Goal: Contribute content: Add original content to the website for others to see

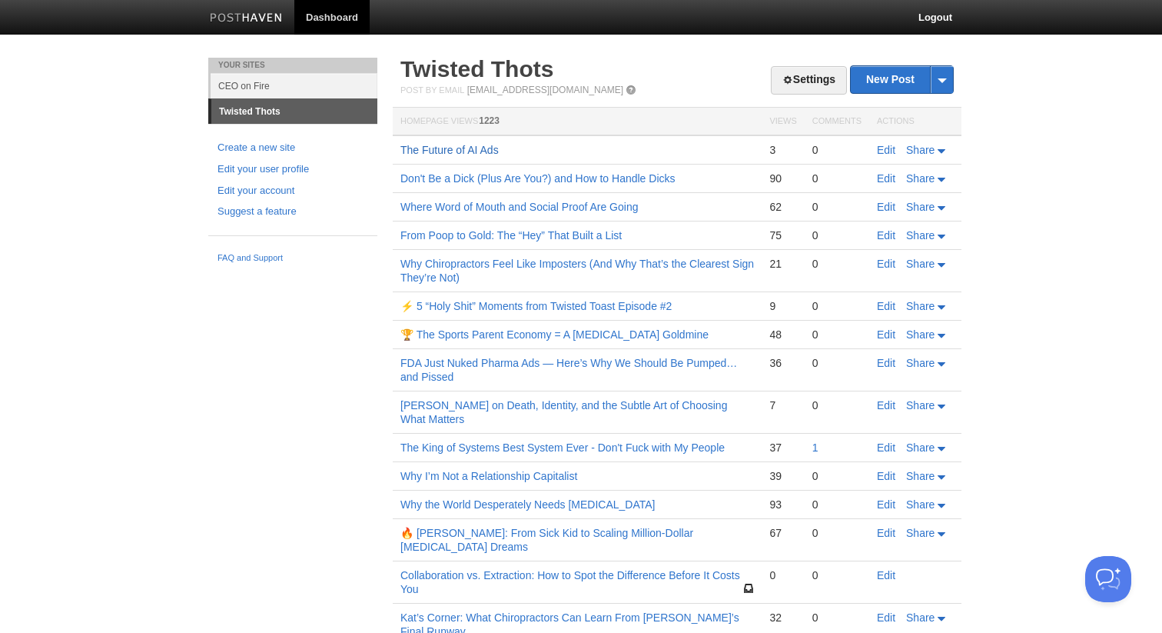
click at [478, 156] on link "The Future of AI Ads" at bounding box center [449, 150] width 98 height 12
click at [866, 91] on link "New Post" at bounding box center [902, 79] width 102 height 27
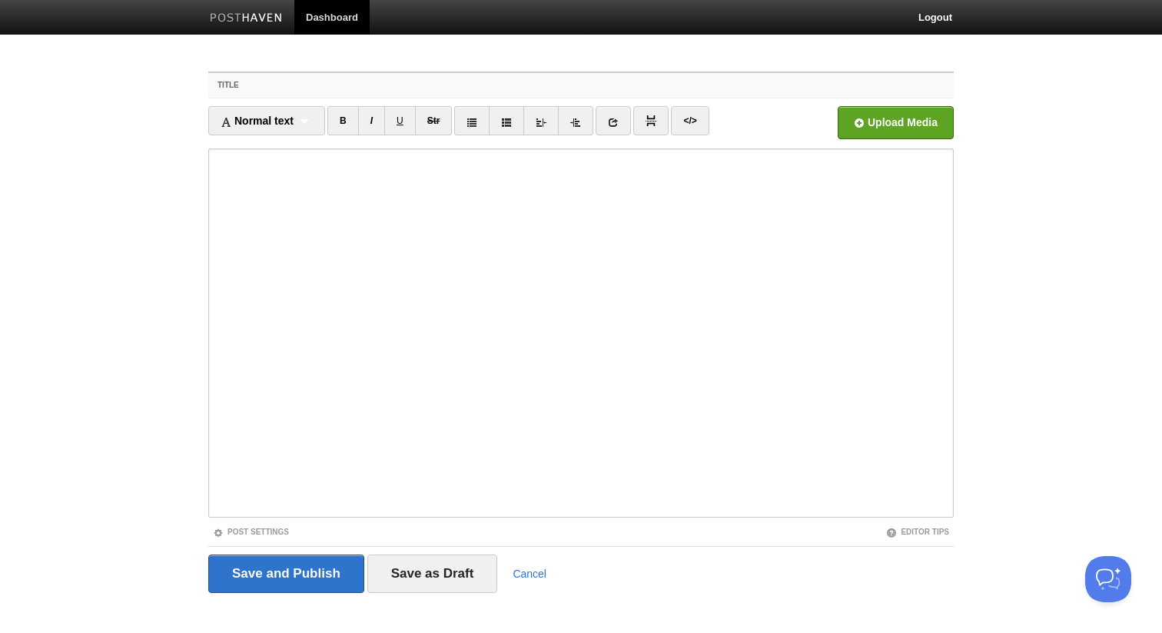
click at [410, 88] on input "Title" at bounding box center [612, 85] width 683 height 25
paste input "The 7 Laws of Loving Your People"
type input "The 7 Laws of Loving Your People"
click at [129, 378] on body "Dashboard Logout Your Sites CEO on Fire Twisted Thots Create a new site Edit yo…" at bounding box center [581, 325] width 1162 height 650
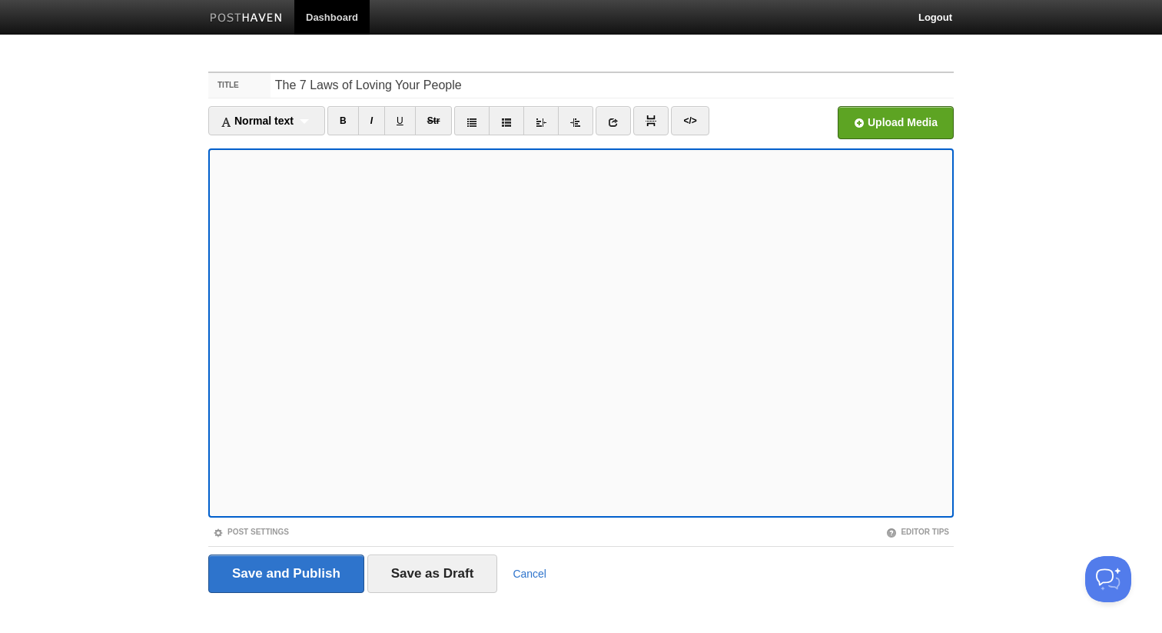
click at [181, 286] on body "Dashboard Logout Your Sites CEO on Fire Twisted Thots Create a new site Edit yo…" at bounding box center [581, 325] width 1162 height 650
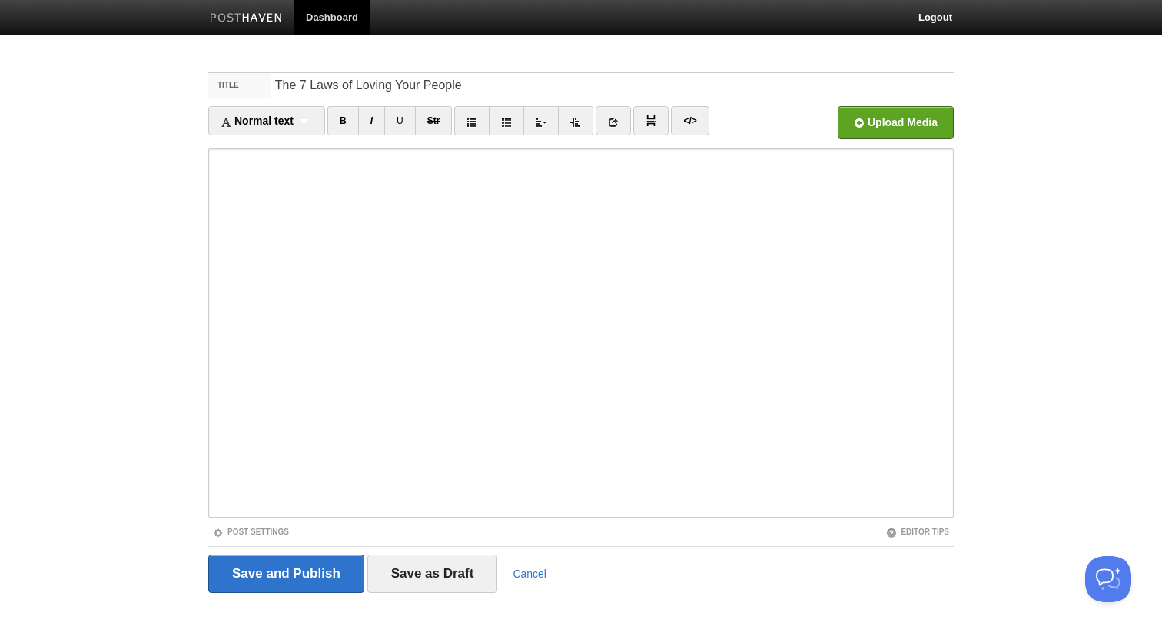
scroll to position [17, 0]
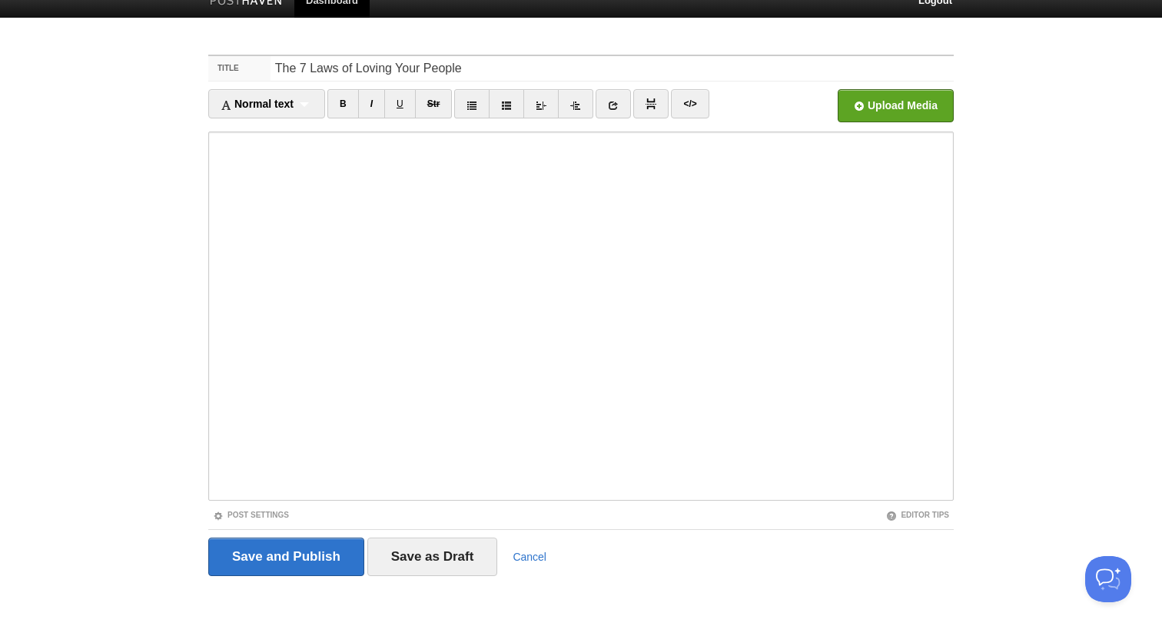
click at [164, 387] on body "Dashboard Logout Your Sites CEO on Fire Twisted Thots Create a new site Edit yo…" at bounding box center [581, 308] width 1162 height 650
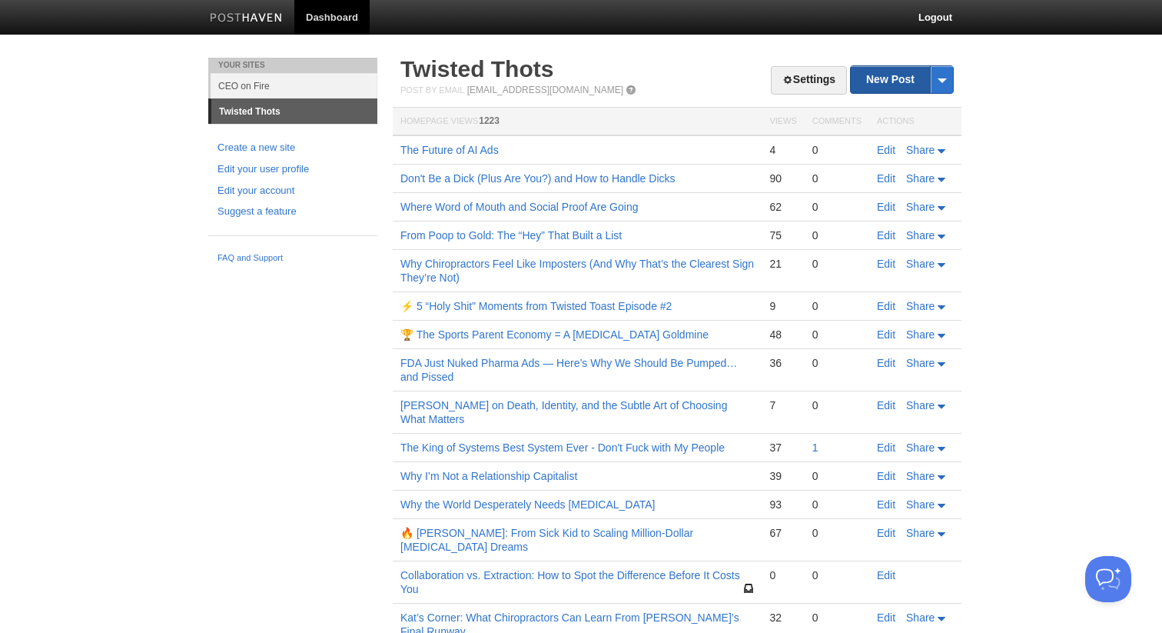
click at [886, 84] on link "New Post" at bounding box center [902, 79] width 102 height 27
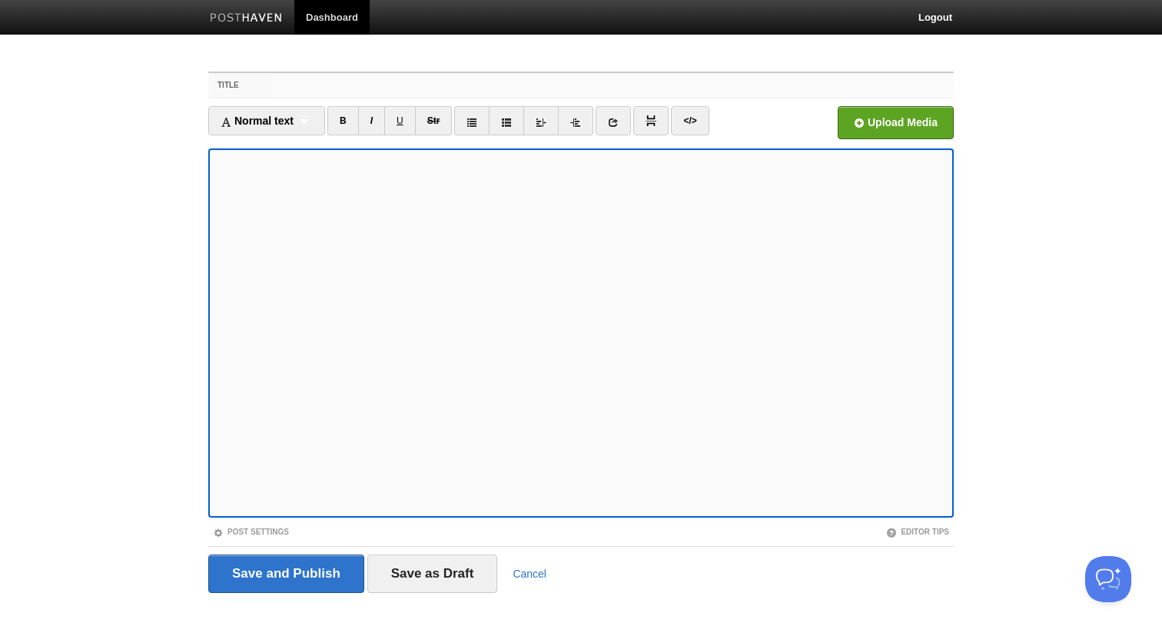
click at [539, 79] on input "Title" at bounding box center [612, 85] width 683 height 25
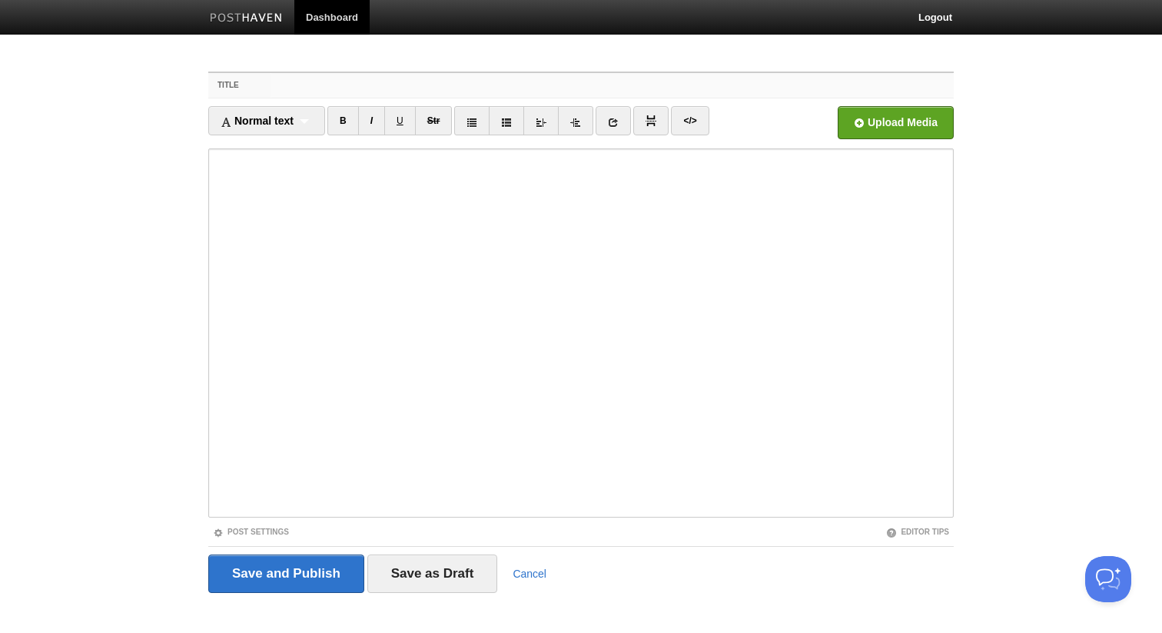
paste input "Are [PERSON_NAME], Life and Other ChiroSchools Doomed?"
type input "Are [PERSON_NAME], Life and Other ChiroSchools Doomed?"
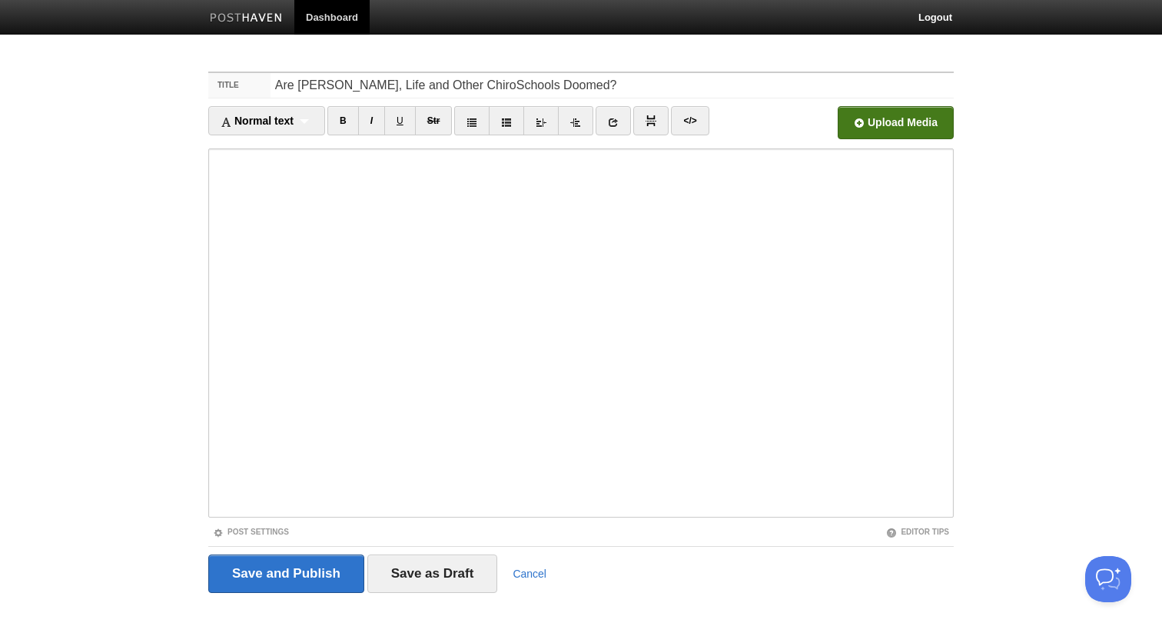
click at [882, 136] on input "file" at bounding box center [432, 127] width 1164 height 78
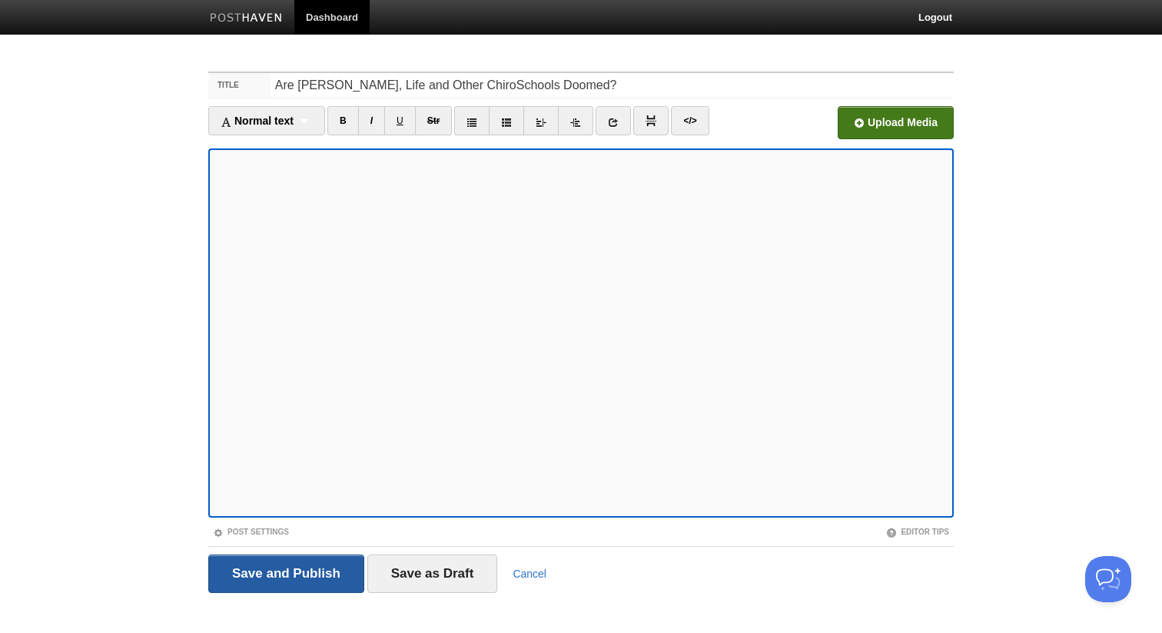
click at [247, 581] on input "Save and Publish" at bounding box center [286, 573] width 156 height 38
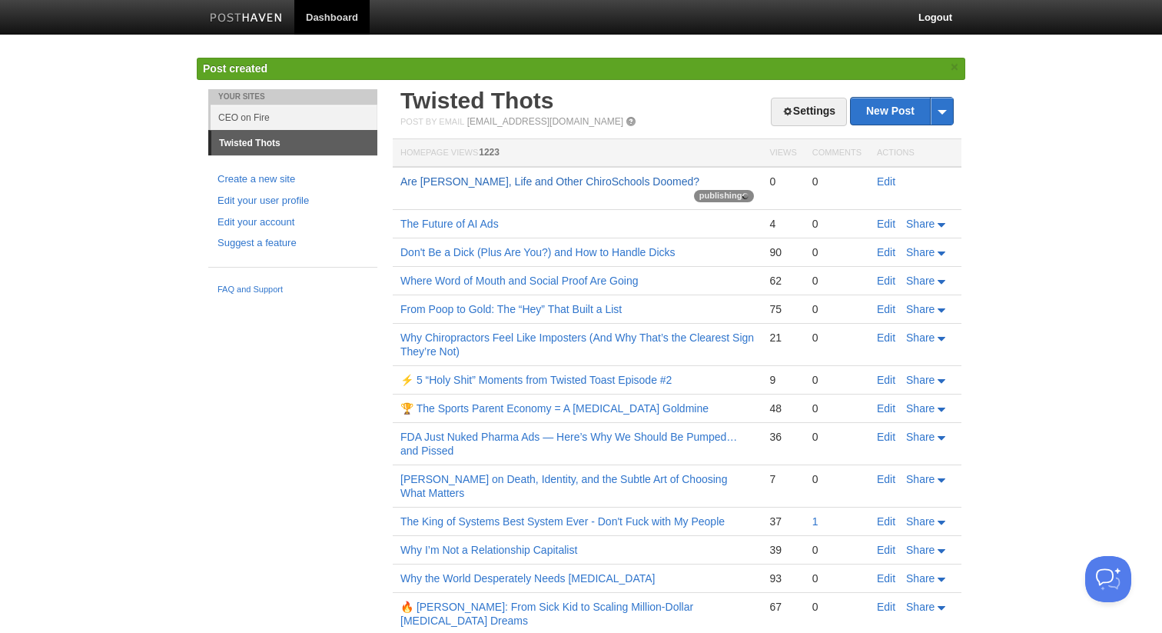
click at [481, 186] on link "Are [PERSON_NAME], Life and Other ChiroSchools Doomed?" at bounding box center [549, 181] width 299 height 12
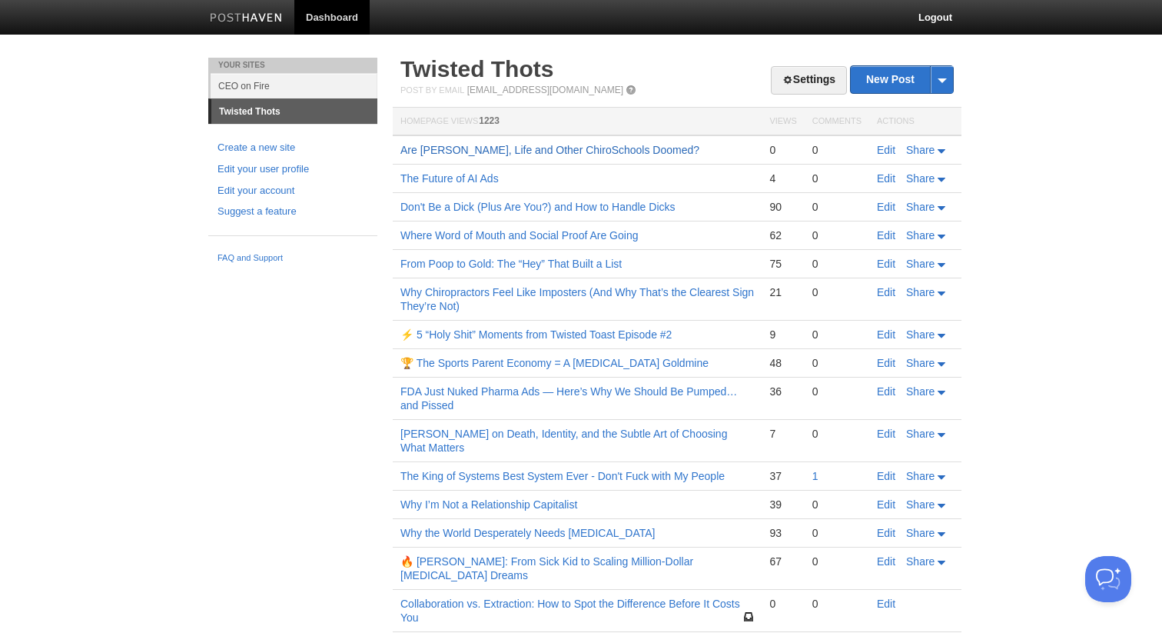
click at [503, 146] on link "Are [PERSON_NAME], Life and Other ChiroSchools Doomed?" at bounding box center [549, 150] width 299 height 12
click at [432, 178] on link "The Future of AI Ads" at bounding box center [449, 178] width 98 height 12
click at [449, 291] on link "Why Chiropractors Feel Like Imposters (And Why That’s the Clearest Sign They’re…" at bounding box center [577, 299] width 354 height 26
click at [430, 295] on link "Why Chiropractors Feel Like Imposters (And Why That’s the Clearest Sign They’re…" at bounding box center [577, 299] width 354 height 26
click at [525, 154] on link "Are [PERSON_NAME], Life and Other ChiroSchools Doomed?" at bounding box center [549, 150] width 299 height 12
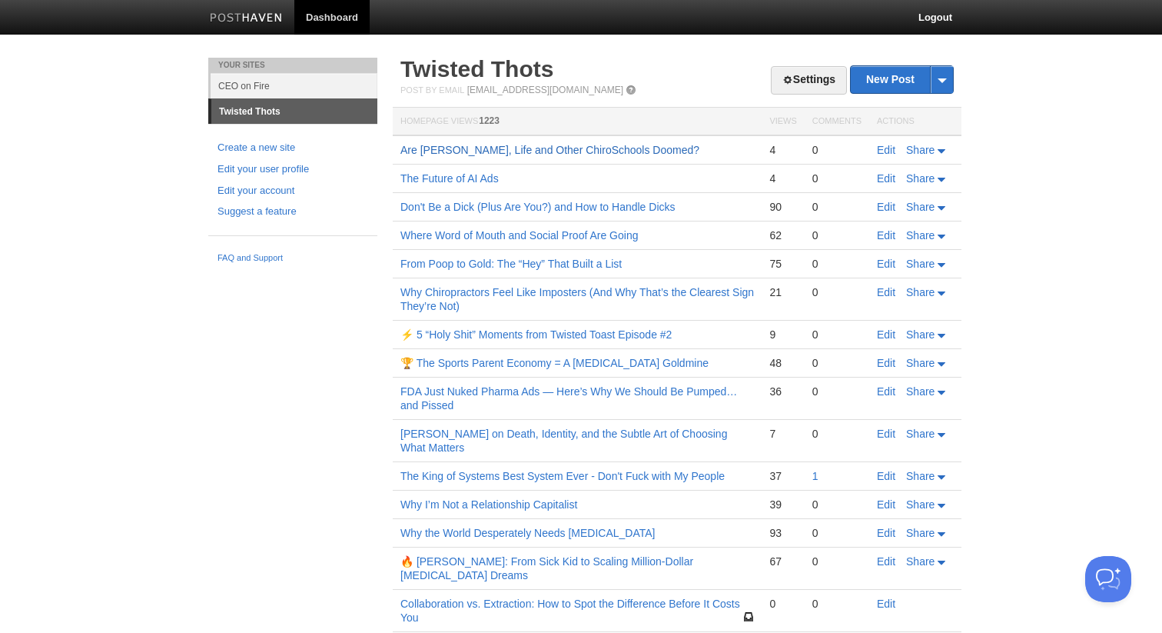
click at [563, 151] on link "Are Sherman, Life and Other ChiroSchools Doomed?" at bounding box center [549, 150] width 299 height 12
click at [429, 178] on link "The Future of AI Ads" at bounding box center [449, 178] width 98 height 12
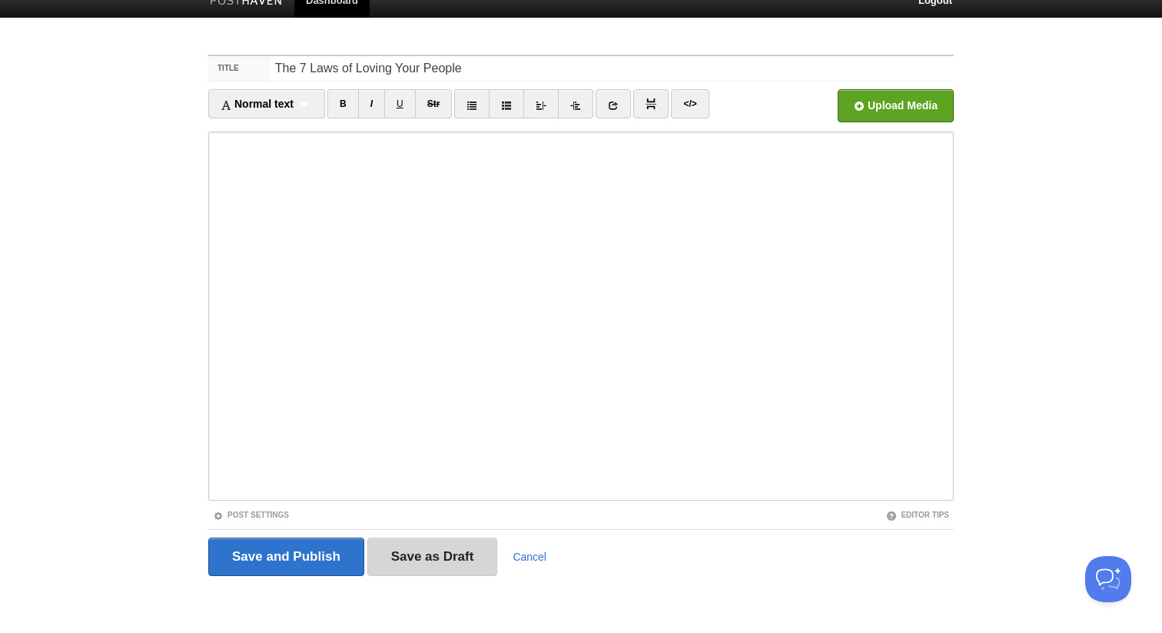
click at [431, 553] on input "Save as Draft" at bounding box center [432, 556] width 131 height 38
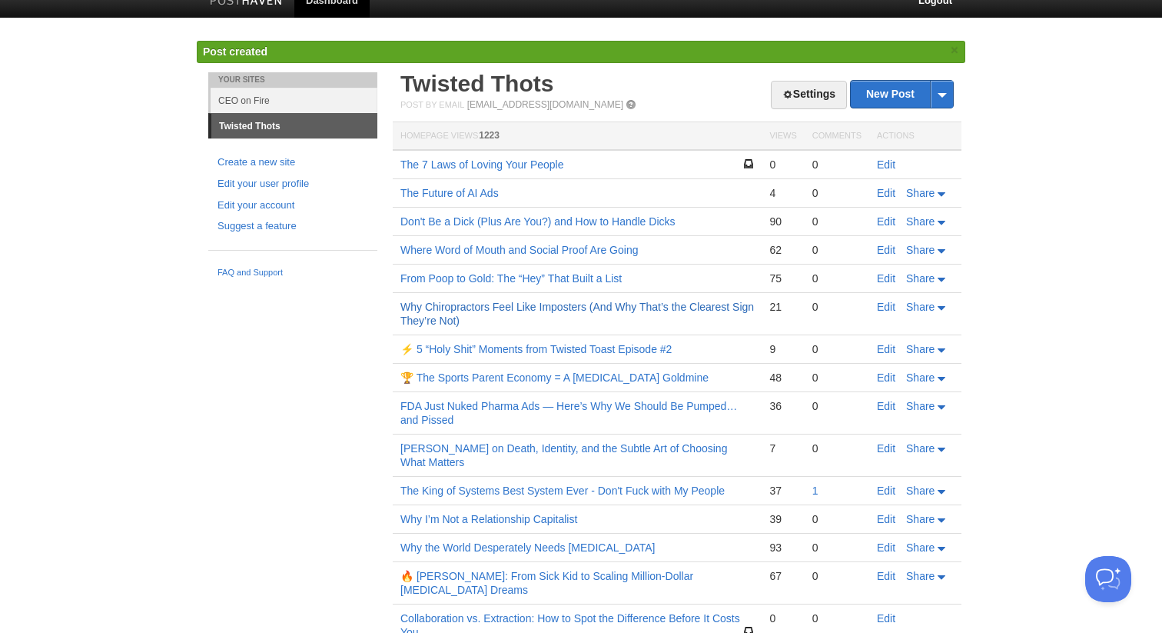
click at [429, 305] on link "Why Chiropractors Feel Like Imposters (And Why That’s the Clearest Sign They’re…" at bounding box center [577, 314] width 354 height 26
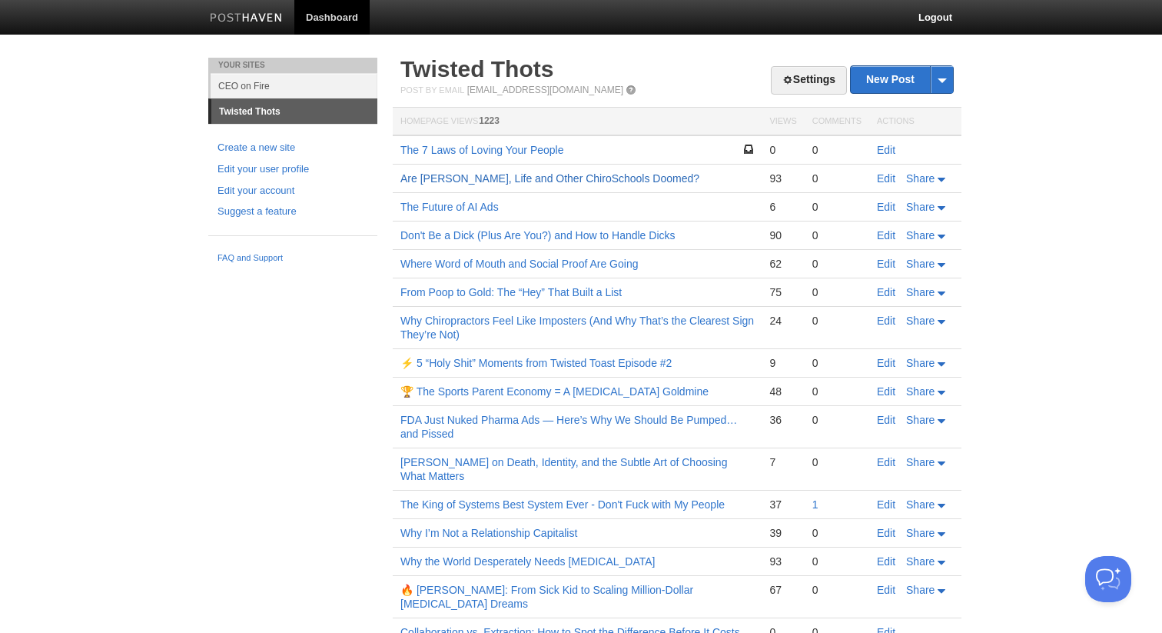
click at [510, 175] on link "Are [PERSON_NAME], Life and Other ChiroSchools Doomed?" at bounding box center [549, 178] width 299 height 12
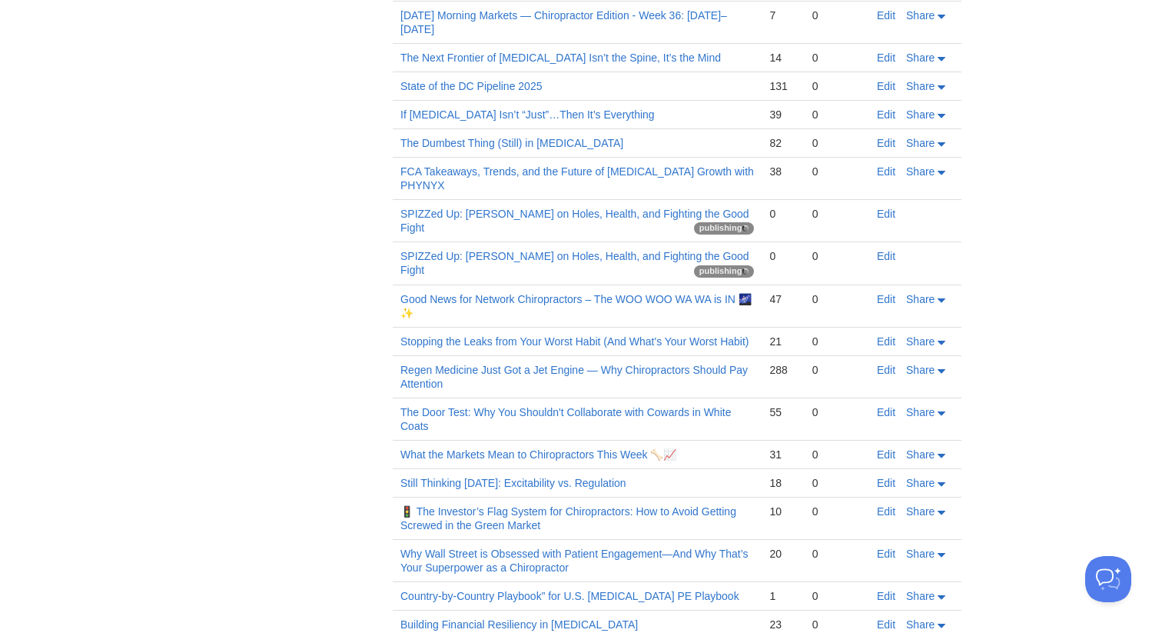
scroll to position [769, 0]
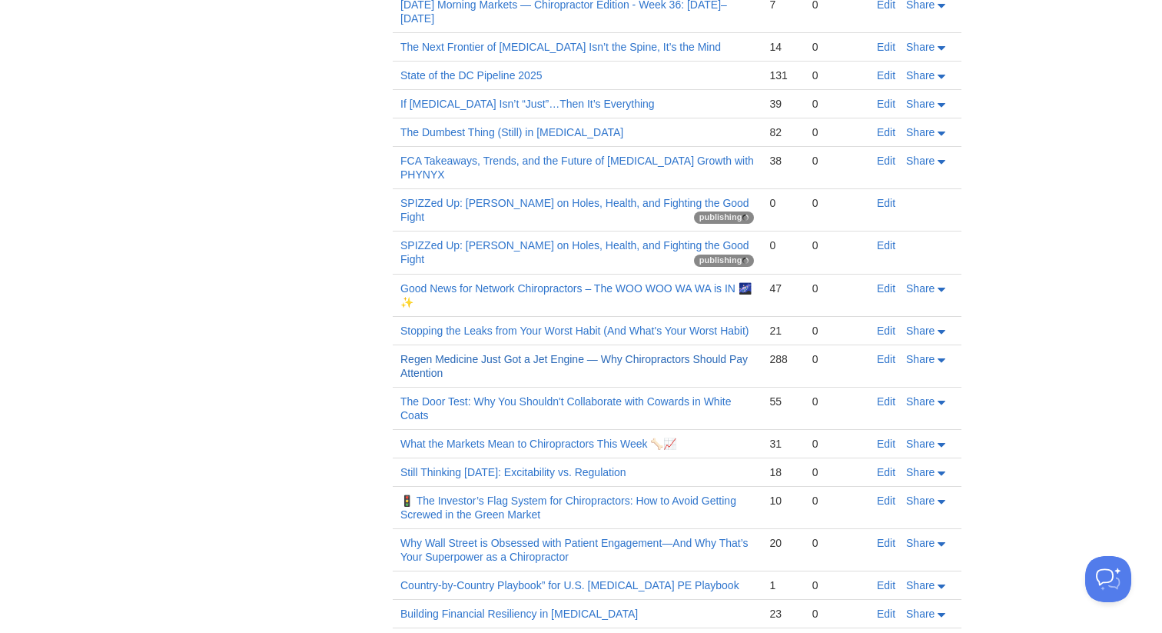
click at [420, 353] on link "Regen Medicine Just Got a Jet Engine — Why Chiropractors Should Pay Attention" at bounding box center [573, 366] width 347 height 26
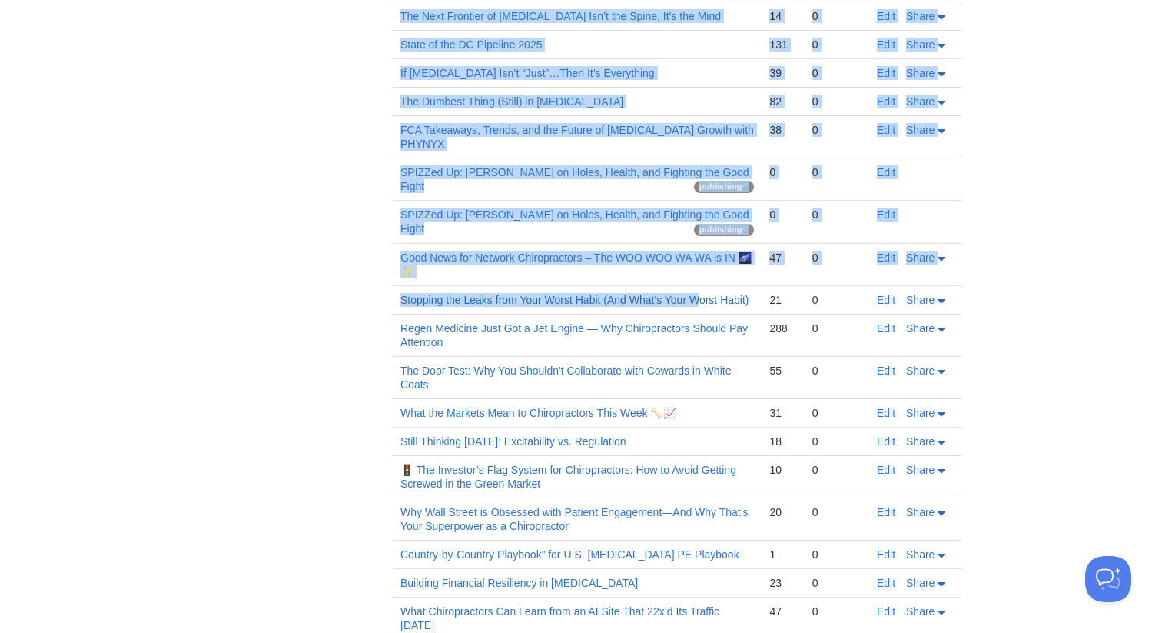
drag, startPoint x: 968, startPoint y: 307, endPoint x: 703, endPoint y: 268, distance: 267.3
click at [703, 268] on body "Dashboard Logout Your Sites CEO on Fire Twisted Thots Create a new site Edit yo…" at bounding box center [581, 344] width 1162 height 2286
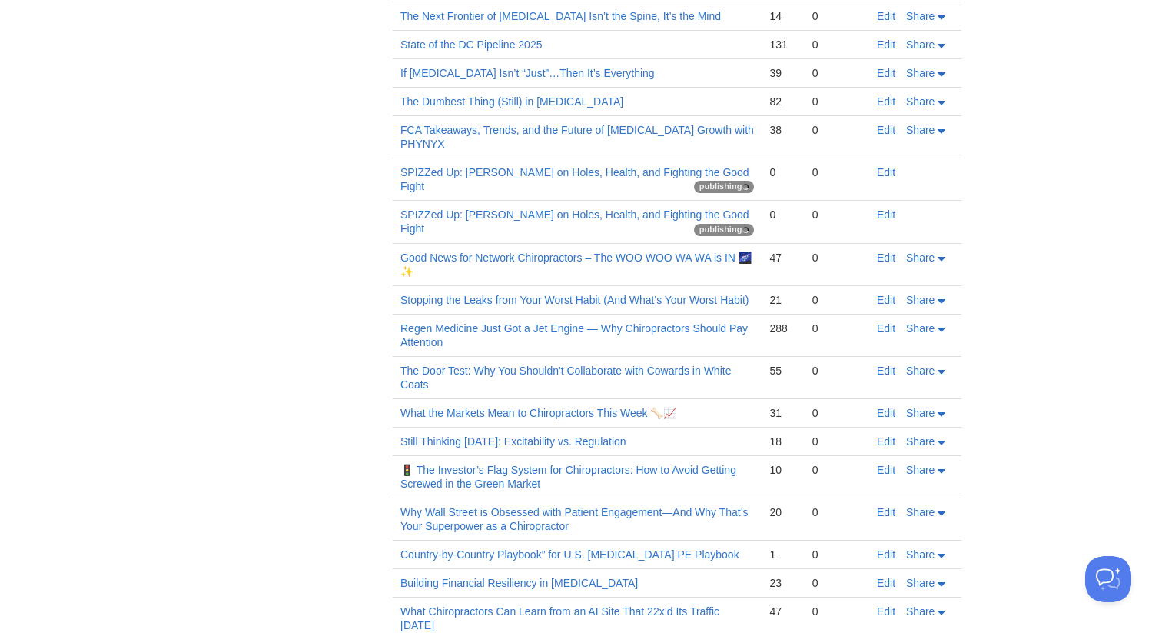
click at [789, 321] on div "288" at bounding box center [782, 328] width 27 height 14
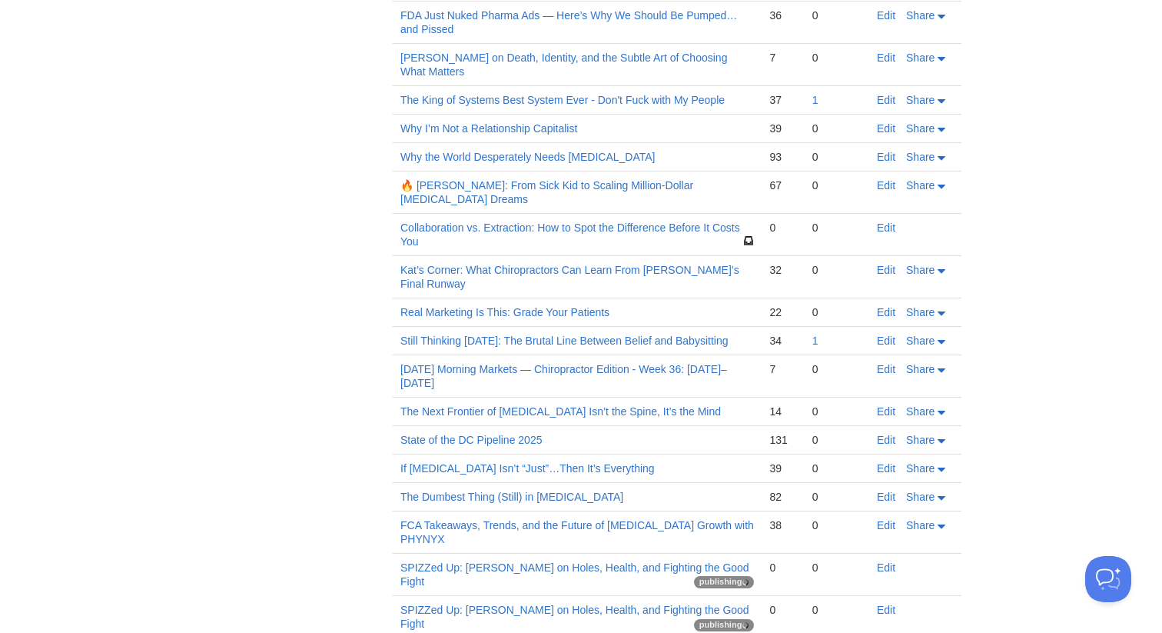
scroll to position [0, 0]
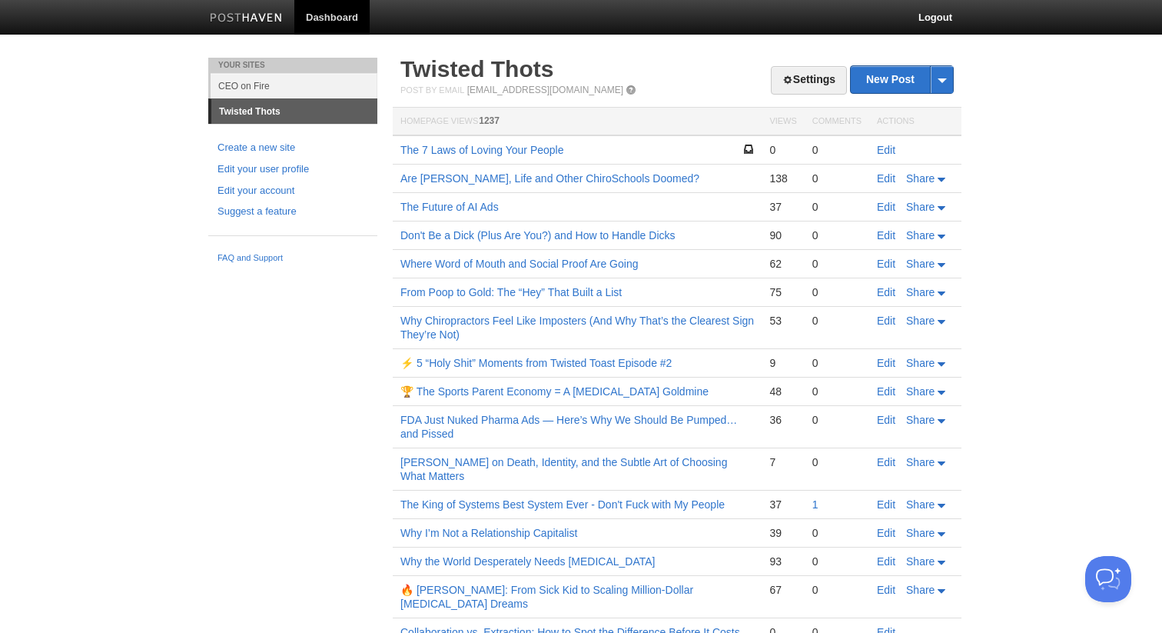
drag, startPoint x: 961, startPoint y: 339, endPoint x: 406, endPoint y: 128, distance: 593.5
copy table "Lorem Ipsumdol Sitamet Con 7 Adip el Seddoe Temp Incidi 8 7 Utla Etd Magnaal, E…"
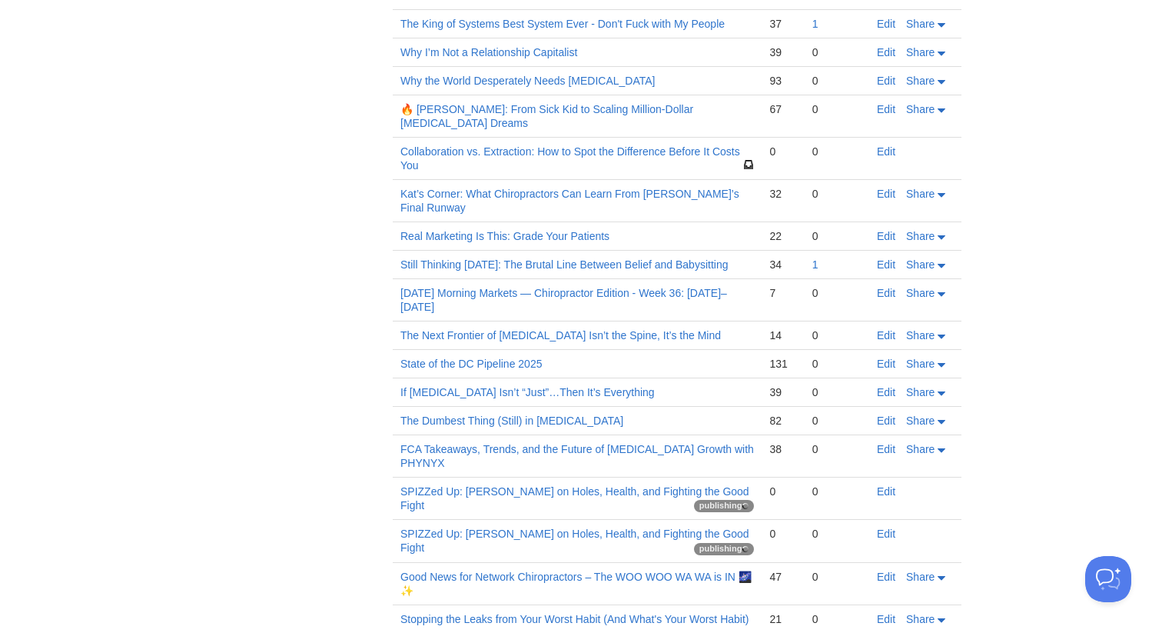
scroll to position [492, 0]
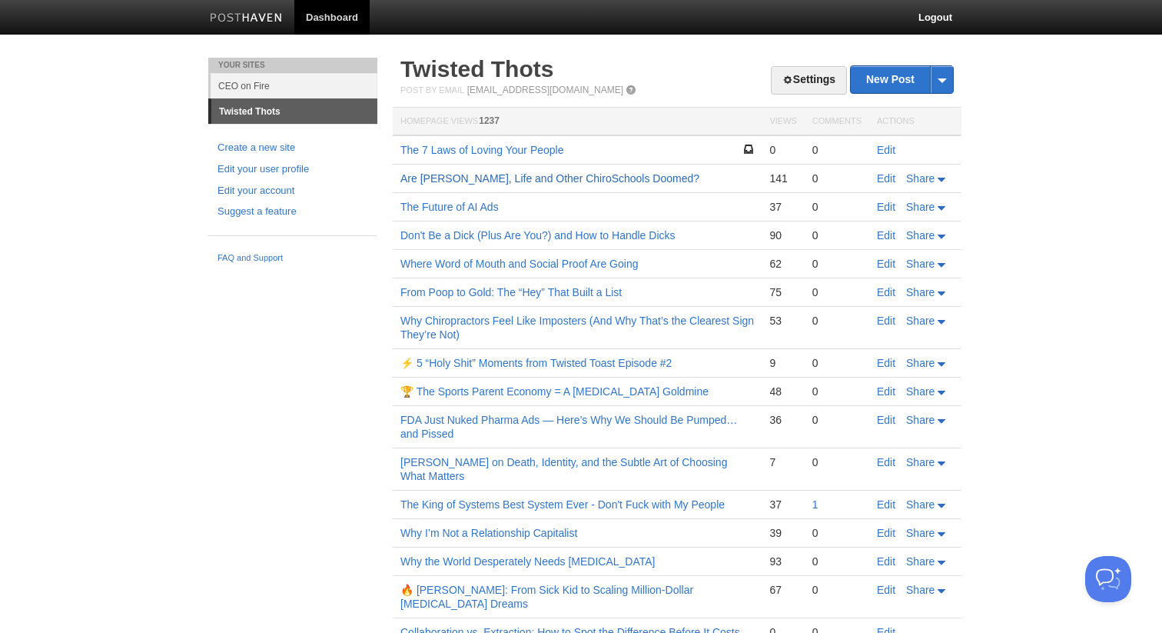
click at [527, 177] on link "Are [PERSON_NAME], Life and Other ChiroSchools Doomed?" at bounding box center [549, 178] width 299 height 12
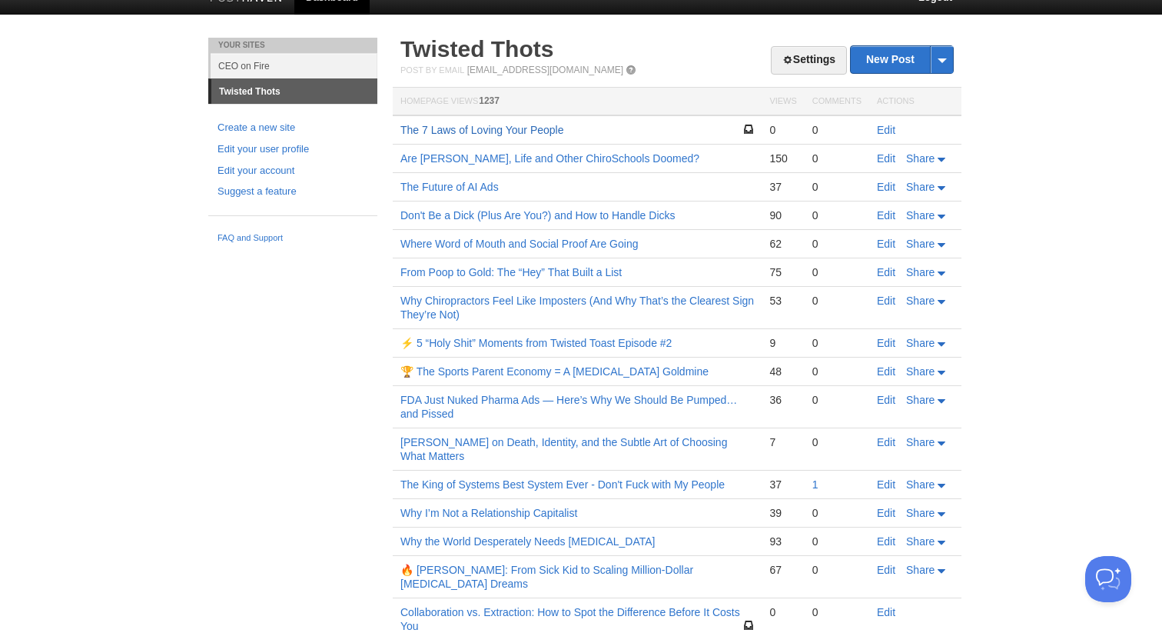
scroll to position [31, 0]
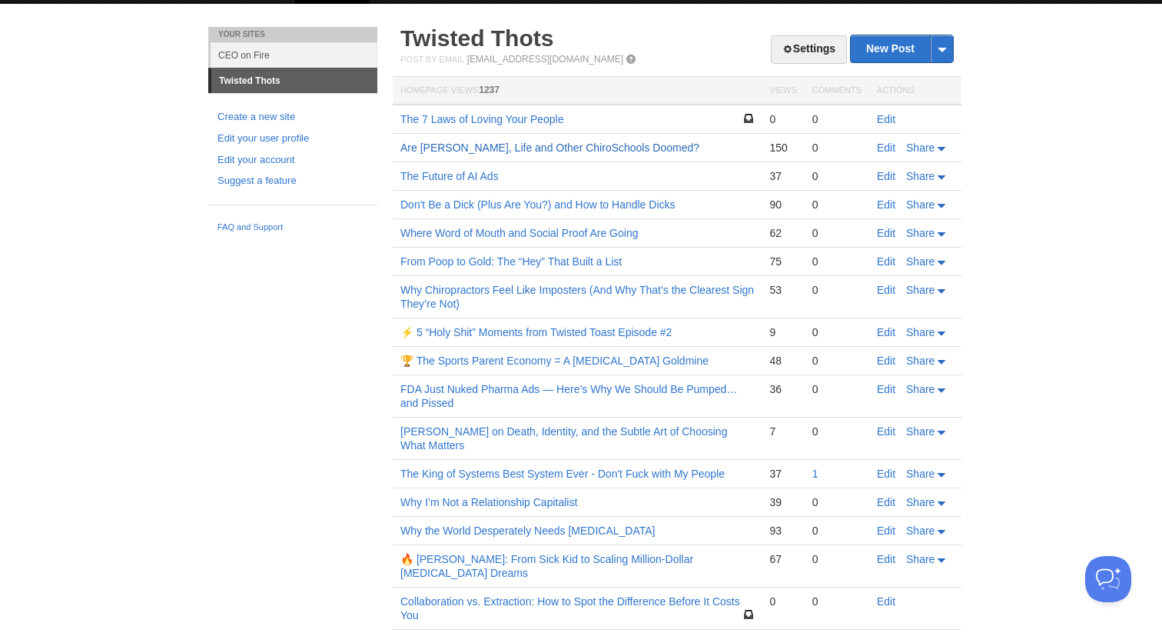
click at [432, 152] on link "Are [PERSON_NAME], Life and Other ChiroSchools Doomed?" at bounding box center [549, 147] width 299 height 12
